Goal: Browse casually: Explore the website without a specific task or goal

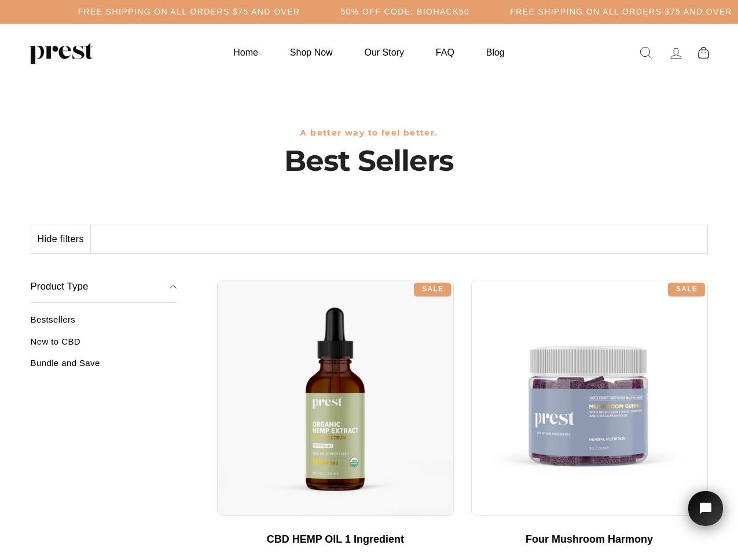
click at [369, 278] on div "**********" at bounding box center [462, 275] width 491 height 9
click at [300, 12] on h5 "Free Shipping on all orders $75 and over" at bounding box center [189, 12] width 222 height 10
click at [61, 239] on button "Hide filters" at bounding box center [61, 239] width 60 height 28
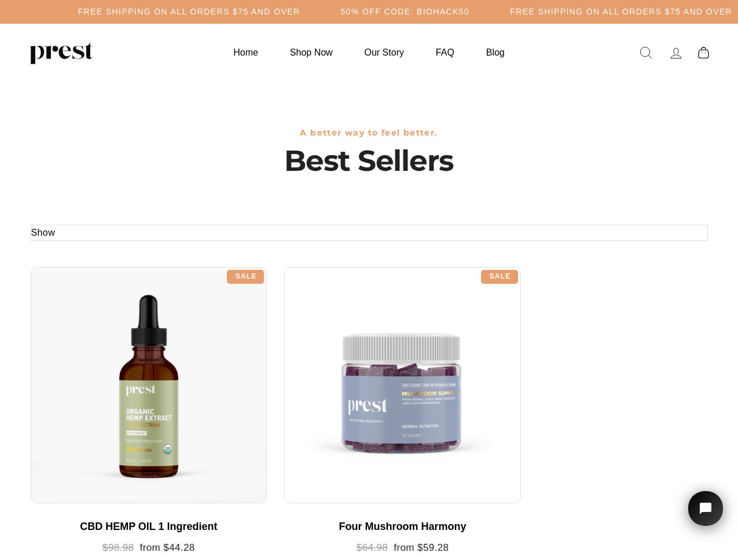
click at [104, 345] on div at bounding box center [149, 385] width 237 height 237
click at [104, 367] on div at bounding box center [149, 385] width 237 height 237
click at [705, 508] on icon "Open chat widget" at bounding box center [712, 508] width 18 height 18
